Goal: Check status

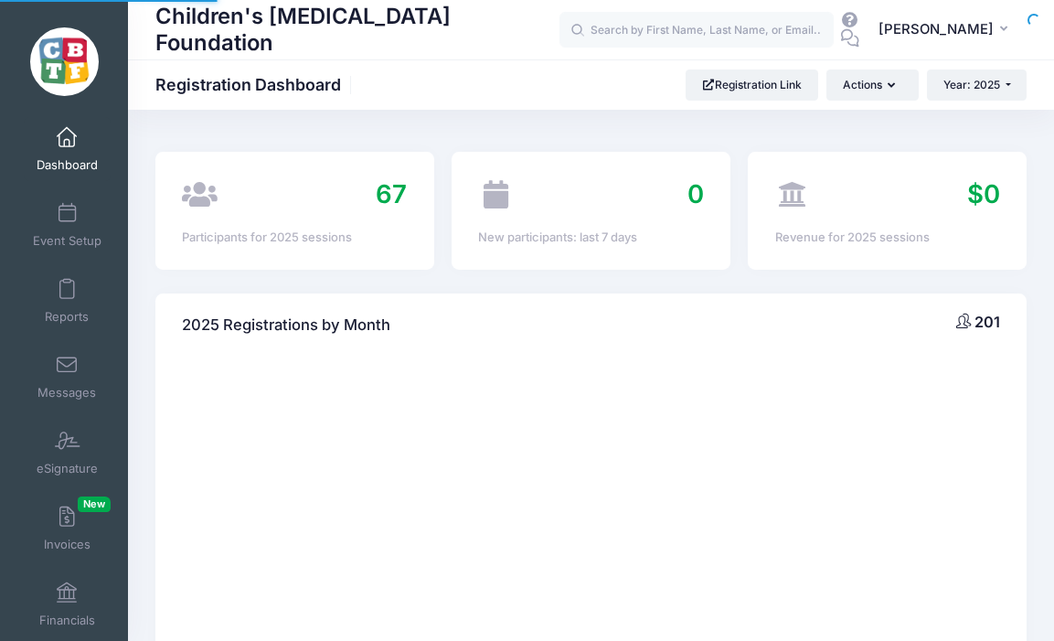
select select
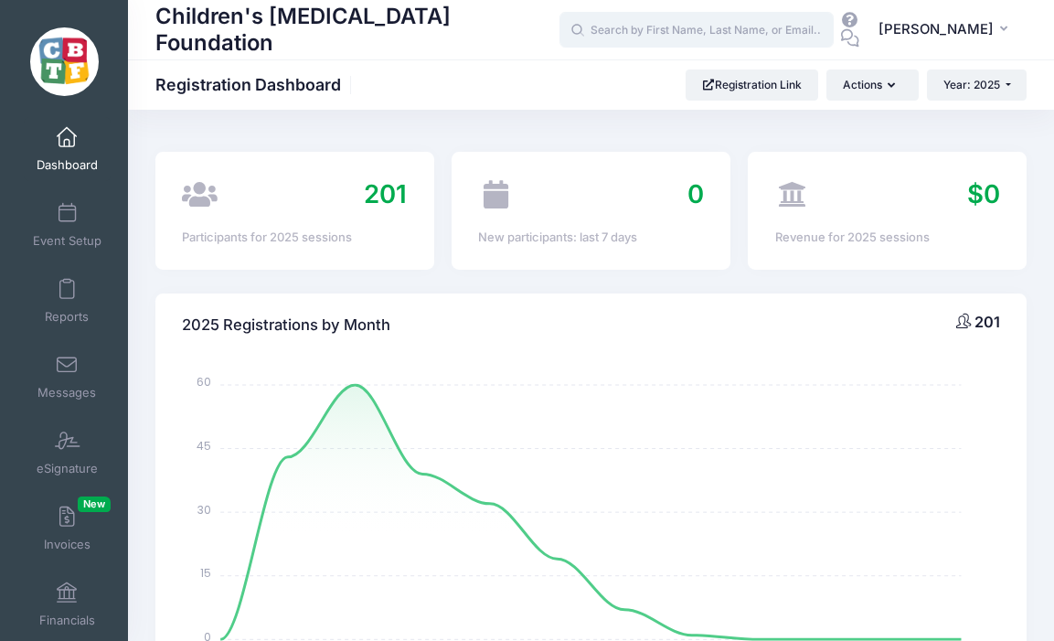
click at [728, 23] on input "text" at bounding box center [696, 30] width 274 height 37
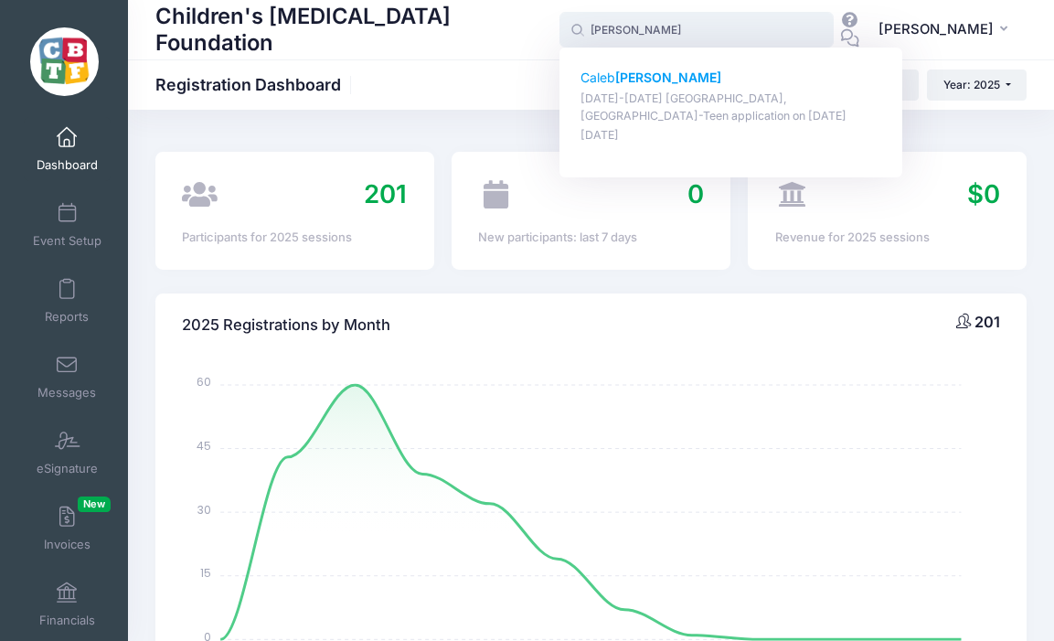
click at [627, 74] on p "[PERSON_NAME]" at bounding box center [731, 78] width 302 height 19
type input "[PERSON_NAME] ([DATE]-[DATE] [GEOGRAPHIC_DATA], [GEOGRAPHIC_DATA]-Teen applicat…"
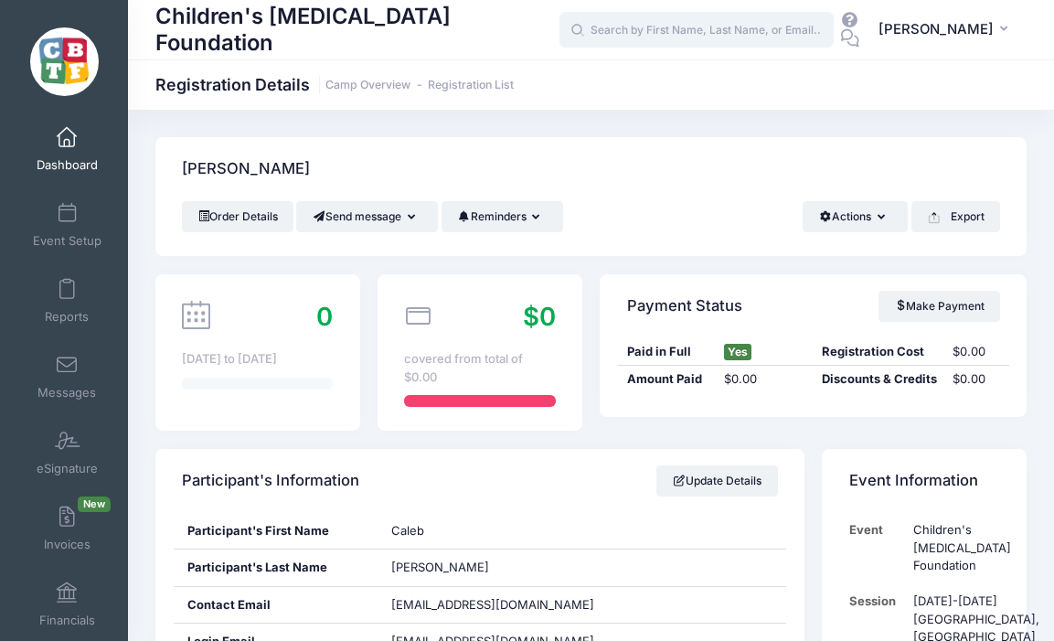
click at [771, 25] on input "text" at bounding box center [696, 30] width 274 height 37
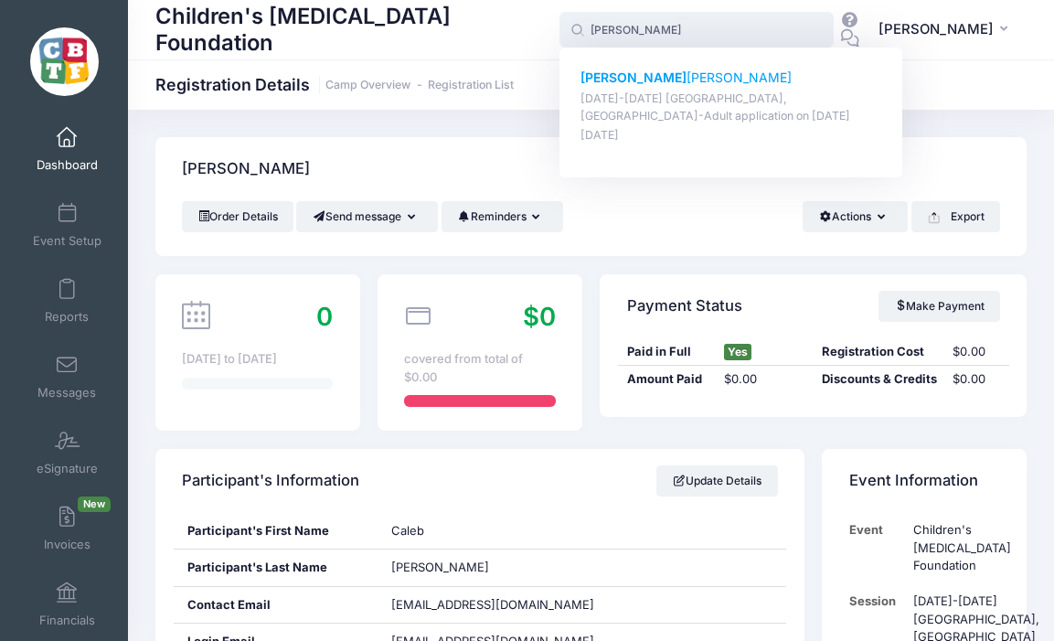
click at [677, 73] on p "Wolfgang Buchholz" at bounding box center [731, 78] width 302 height 19
type input "Wolfgang Buchholz (July 6-9th Vashon Island, WA-Adult application, Jul-06, 2025)"
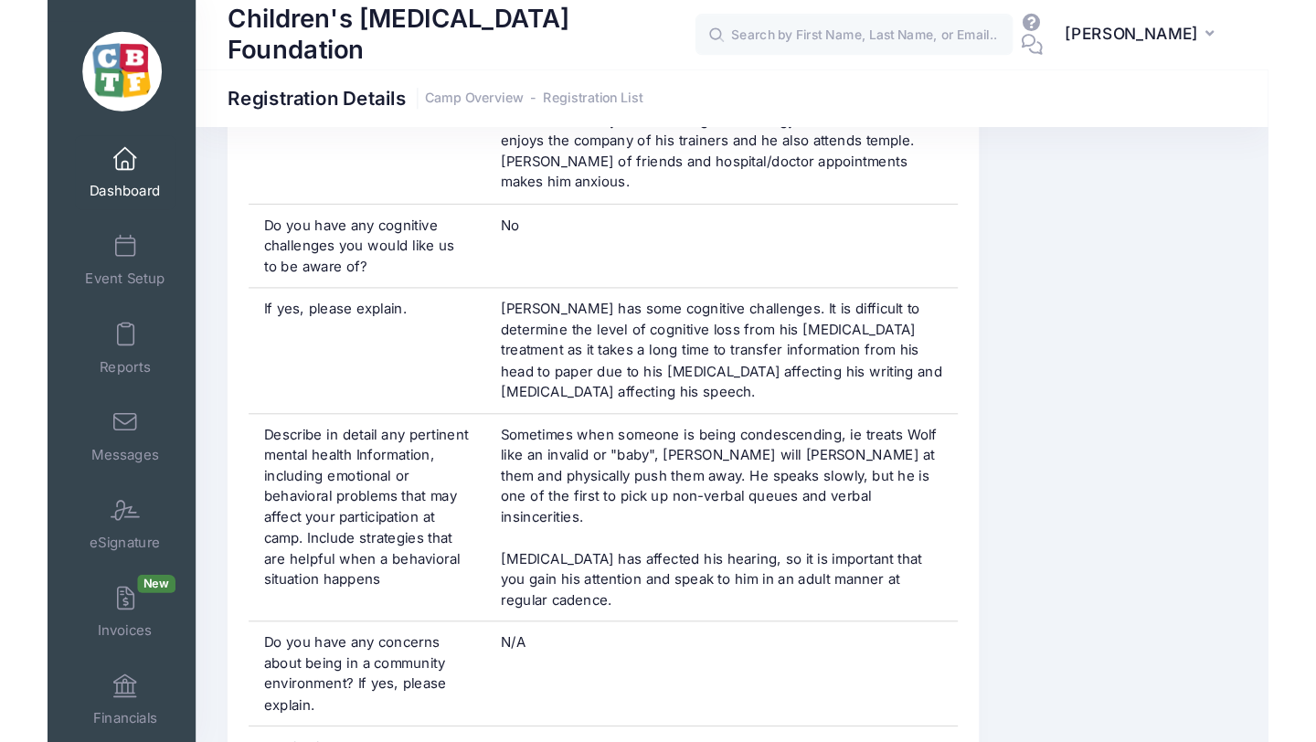
scroll to position [3132, 0]
